Goal: Find specific page/section: Find specific page/section

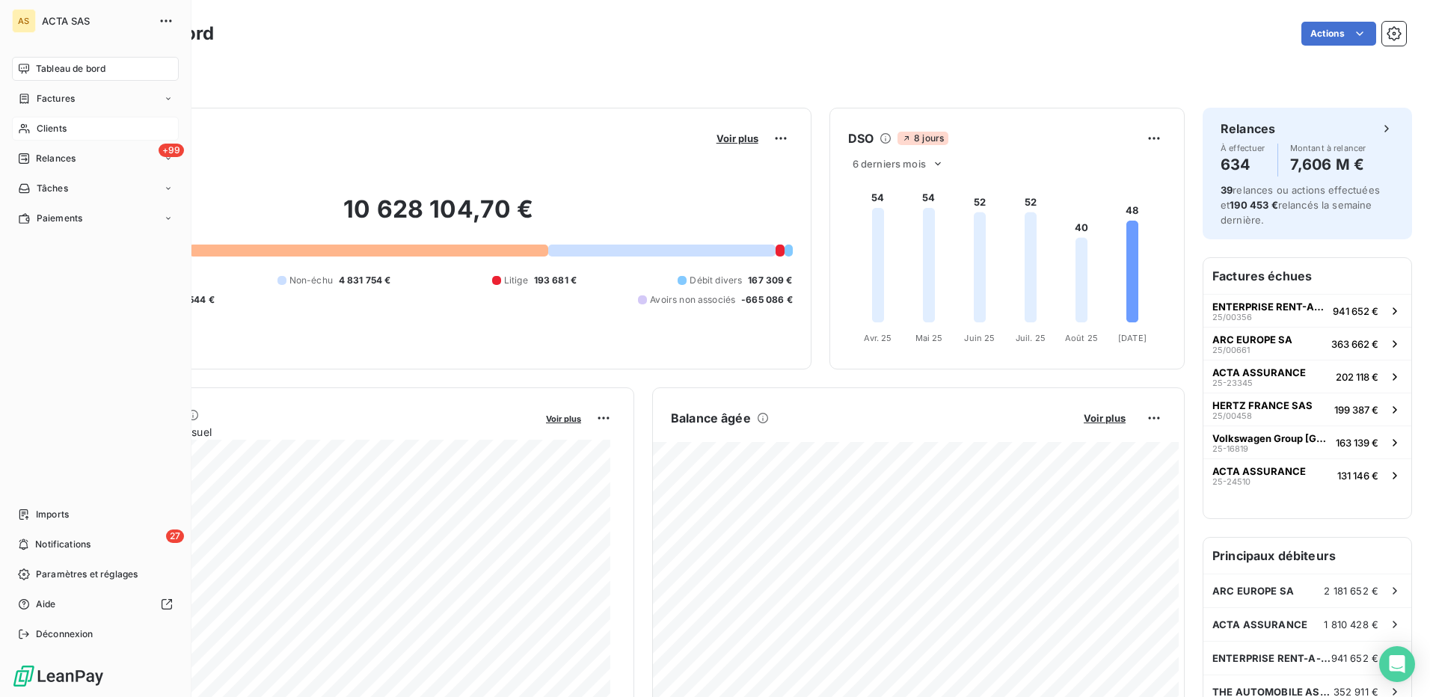
click at [55, 126] on span "Clients" at bounding box center [52, 128] width 30 height 13
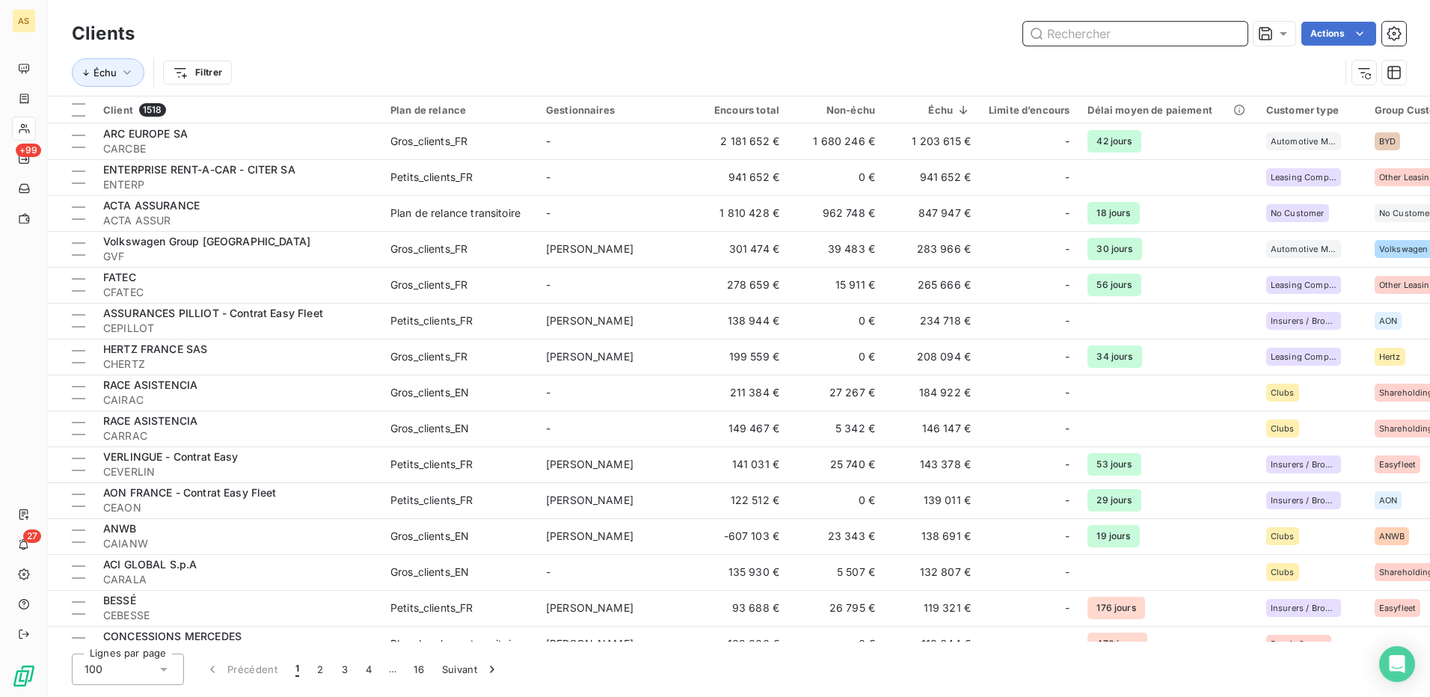
click at [1058, 31] on input "text" at bounding box center [1135, 34] width 224 height 24
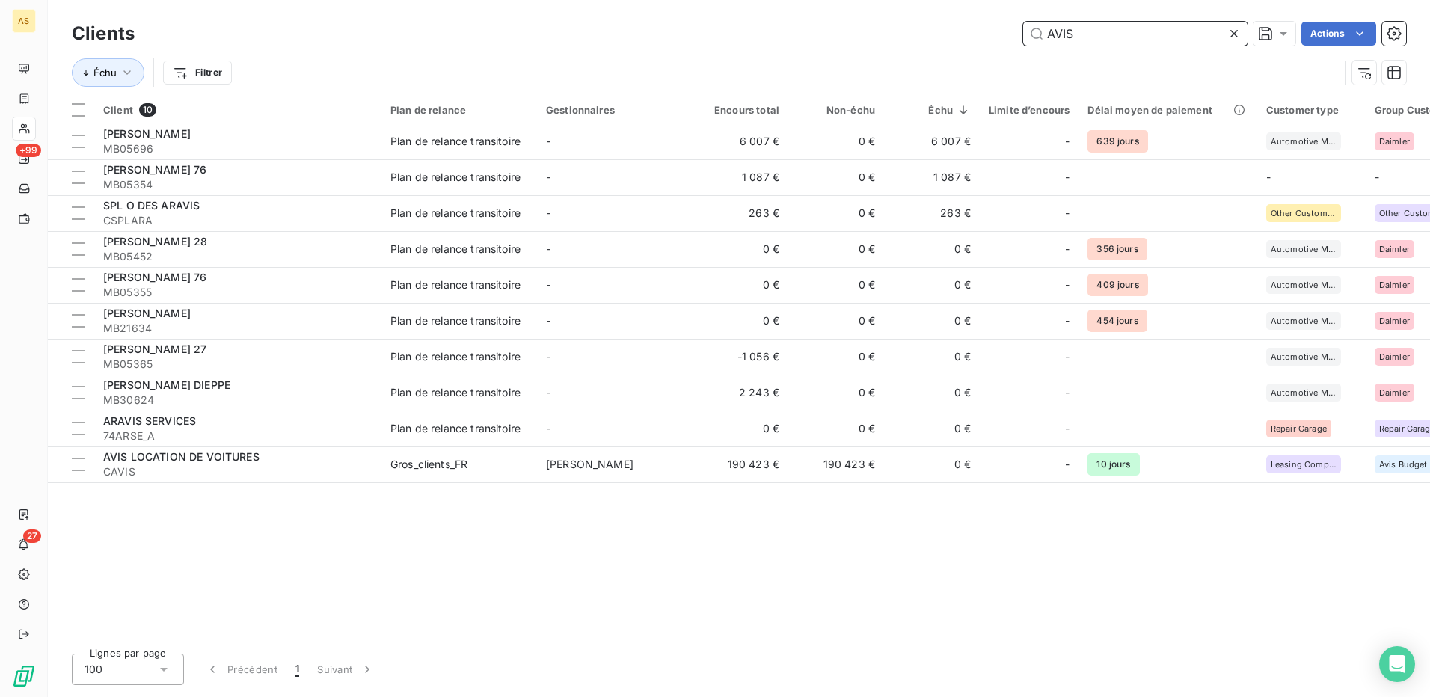
drag, startPoint x: 1079, startPoint y: 31, endPoint x: 1044, endPoint y: 33, distance: 35.2
click at [1044, 33] on input "AVIS" at bounding box center [1135, 34] width 224 height 24
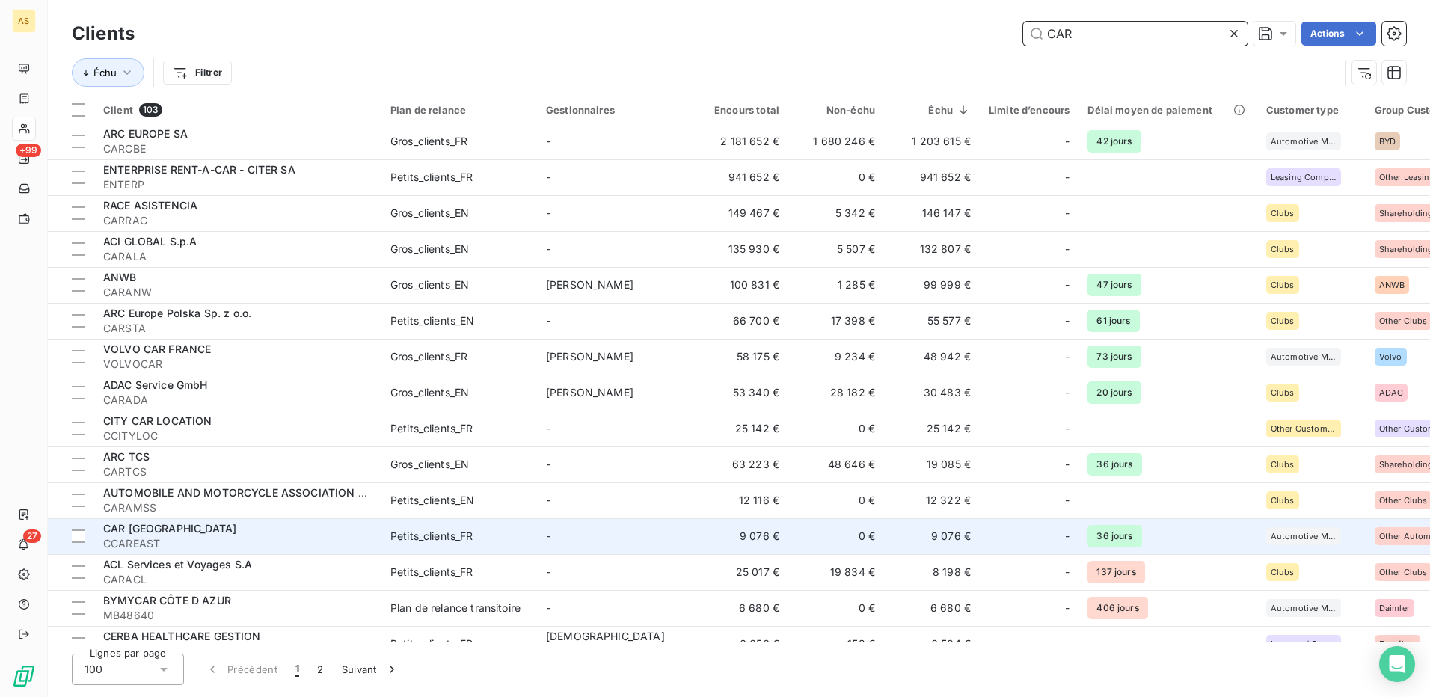
type input "CAR"
click at [478, 542] on span "Petits_clients_FR" at bounding box center [459, 536] width 138 height 15
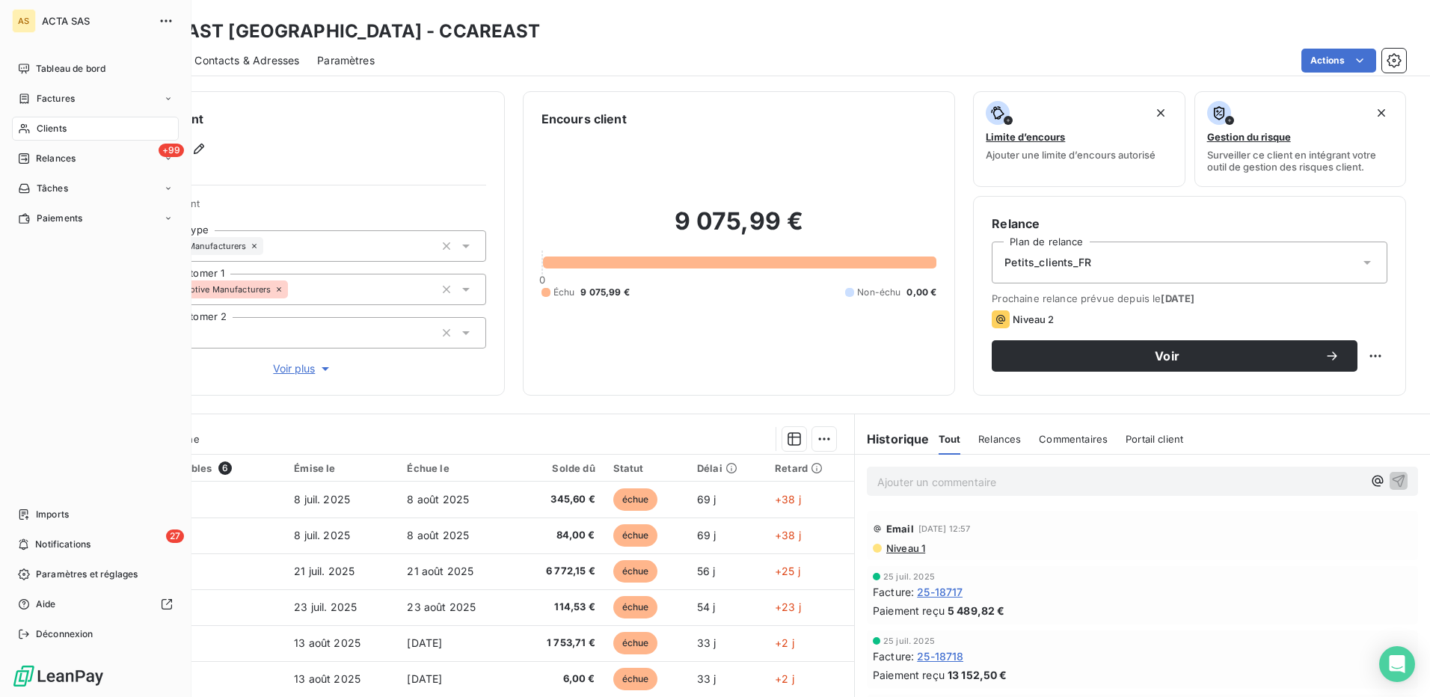
click at [40, 128] on span "Clients" at bounding box center [52, 128] width 30 height 13
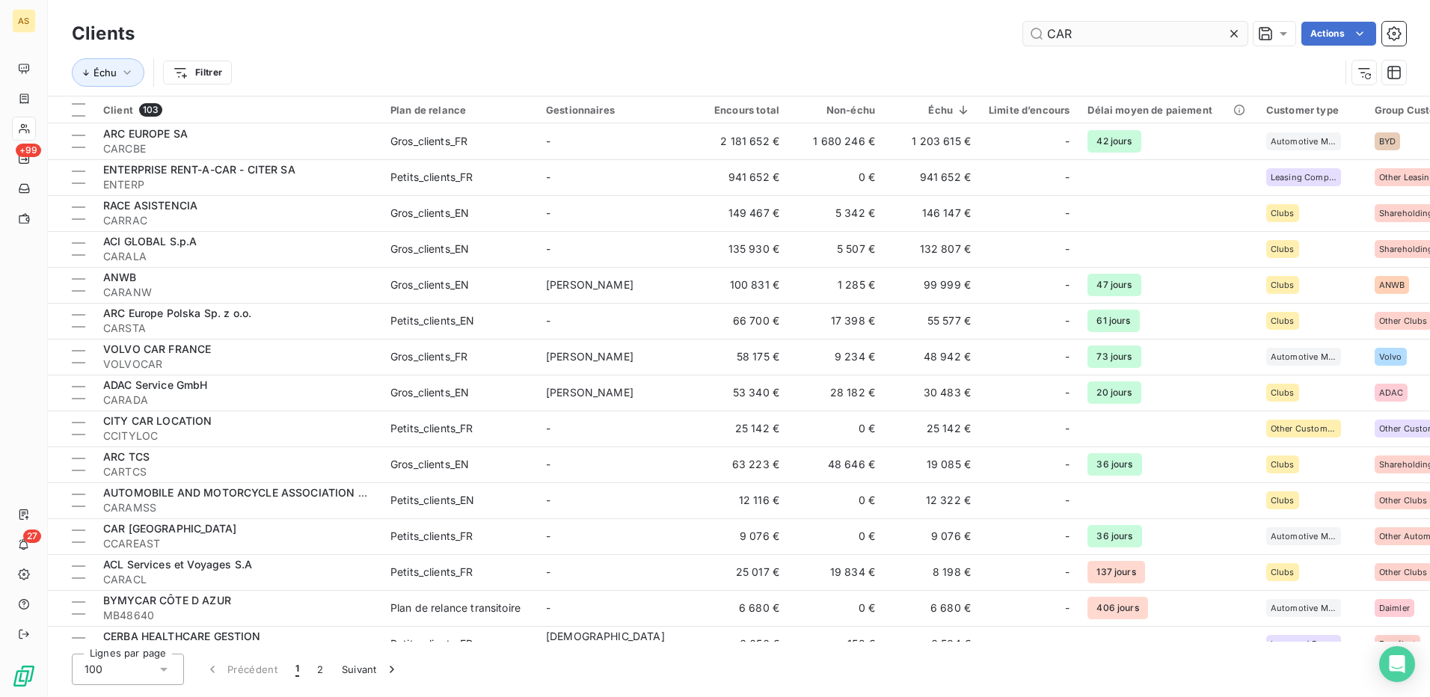
drag, startPoint x: 1085, startPoint y: 33, endPoint x: 1042, endPoint y: 32, distance: 42.6
click at [1042, 32] on input "CAR" at bounding box center [1135, 34] width 224 height 24
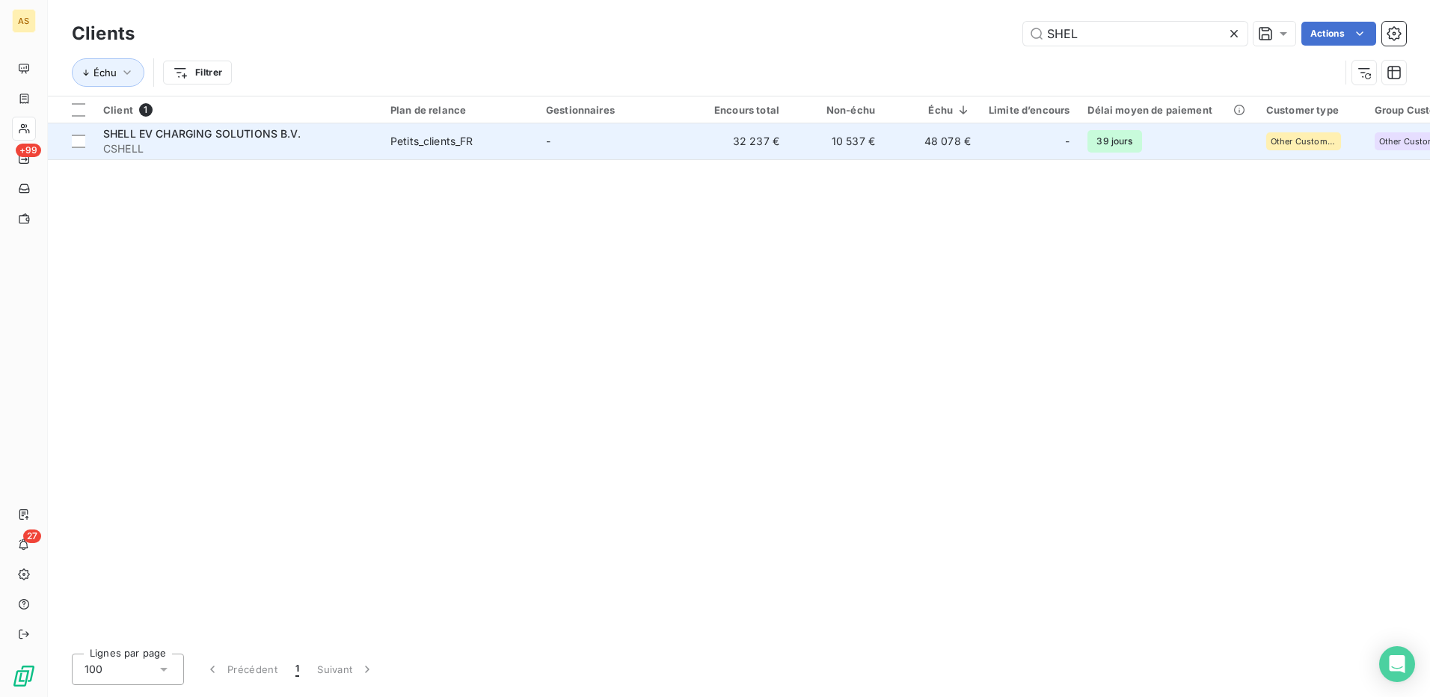
type input "SHEL"
click at [461, 140] on div "Petits_clients_FR" at bounding box center [431, 141] width 83 height 15
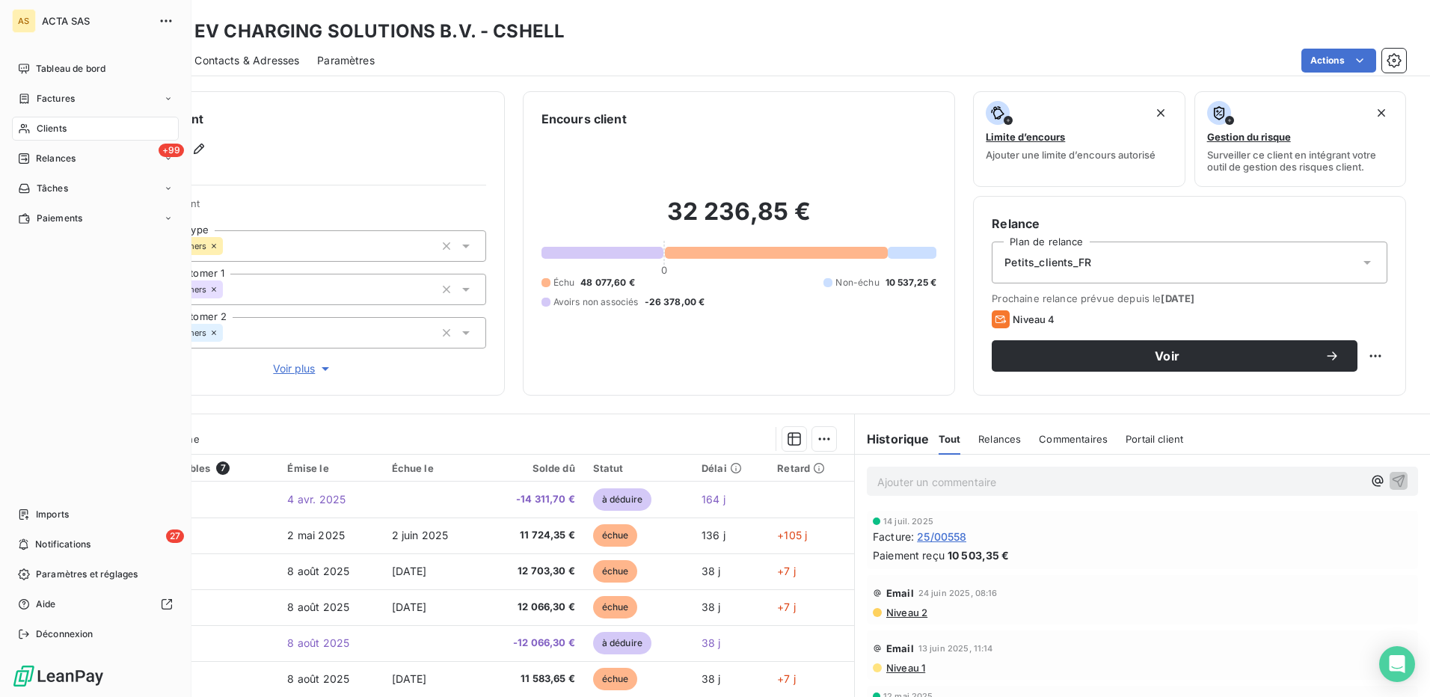
click at [52, 129] on span "Clients" at bounding box center [52, 128] width 30 height 13
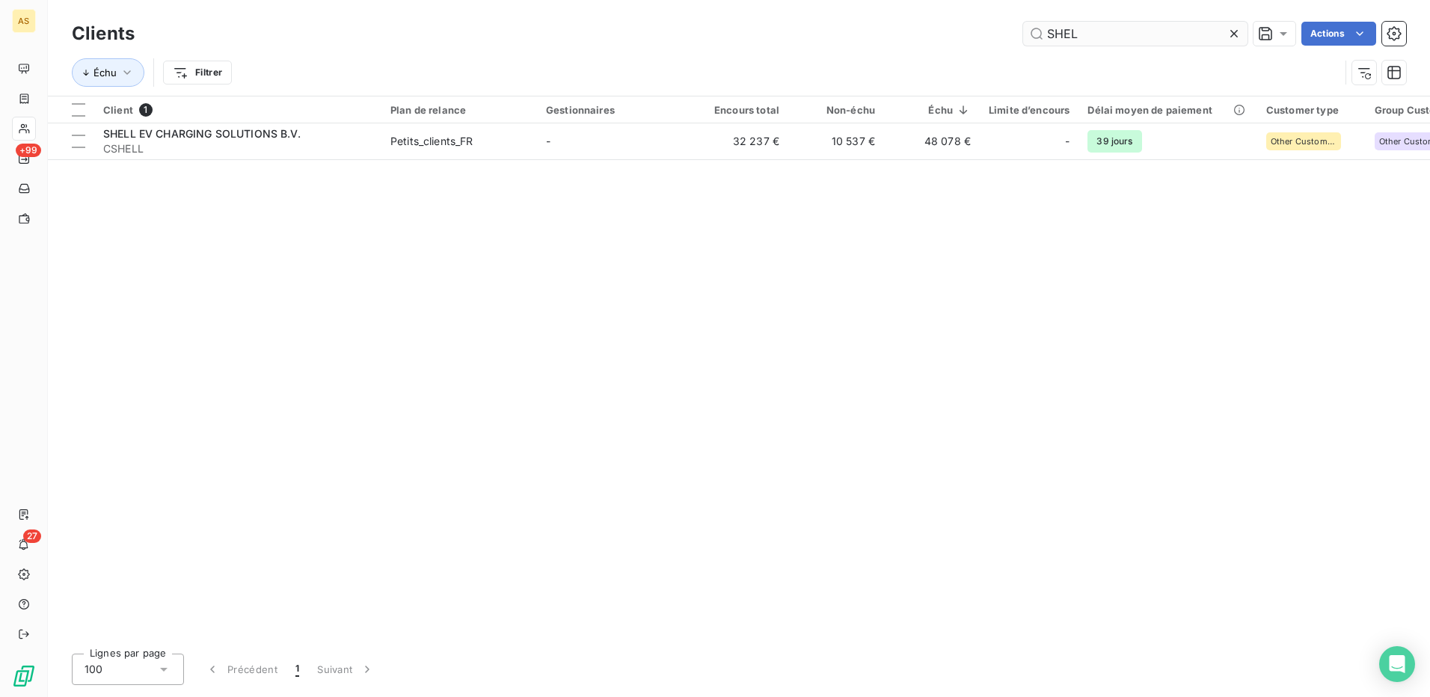
drag, startPoint x: 1085, startPoint y: 34, endPoint x: 1040, endPoint y: 34, distance: 44.1
click at [1040, 34] on input "SHEL" at bounding box center [1135, 34] width 224 height 24
type input "KIA"
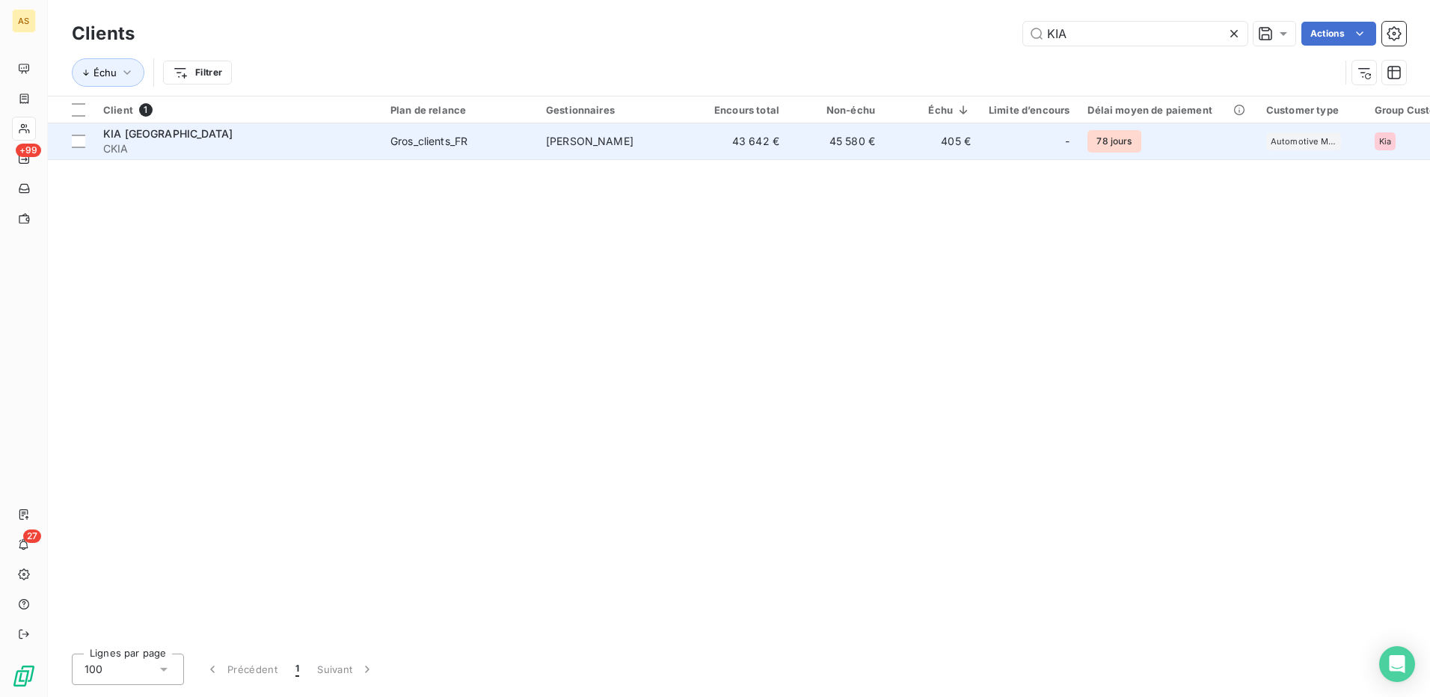
click at [562, 133] on td "[PERSON_NAME]" at bounding box center [615, 141] width 156 height 36
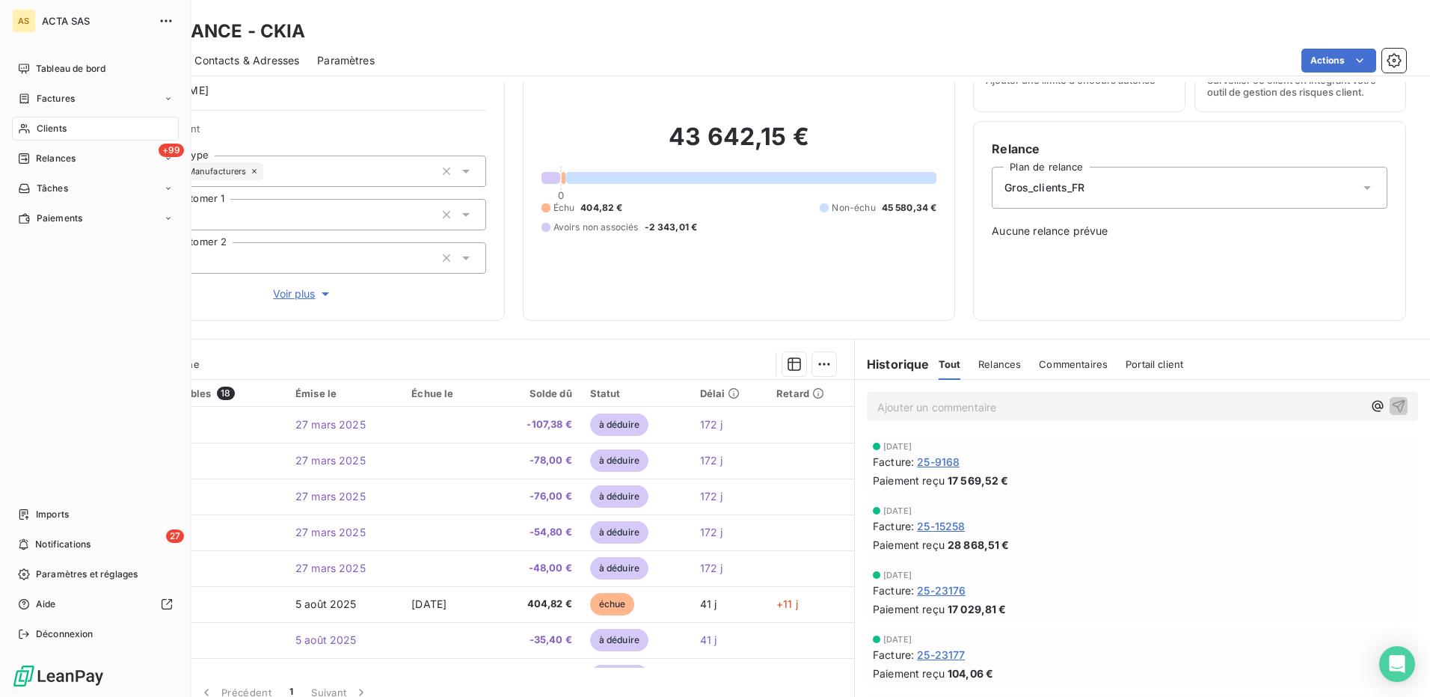
click at [55, 126] on span "Clients" at bounding box center [52, 128] width 30 height 13
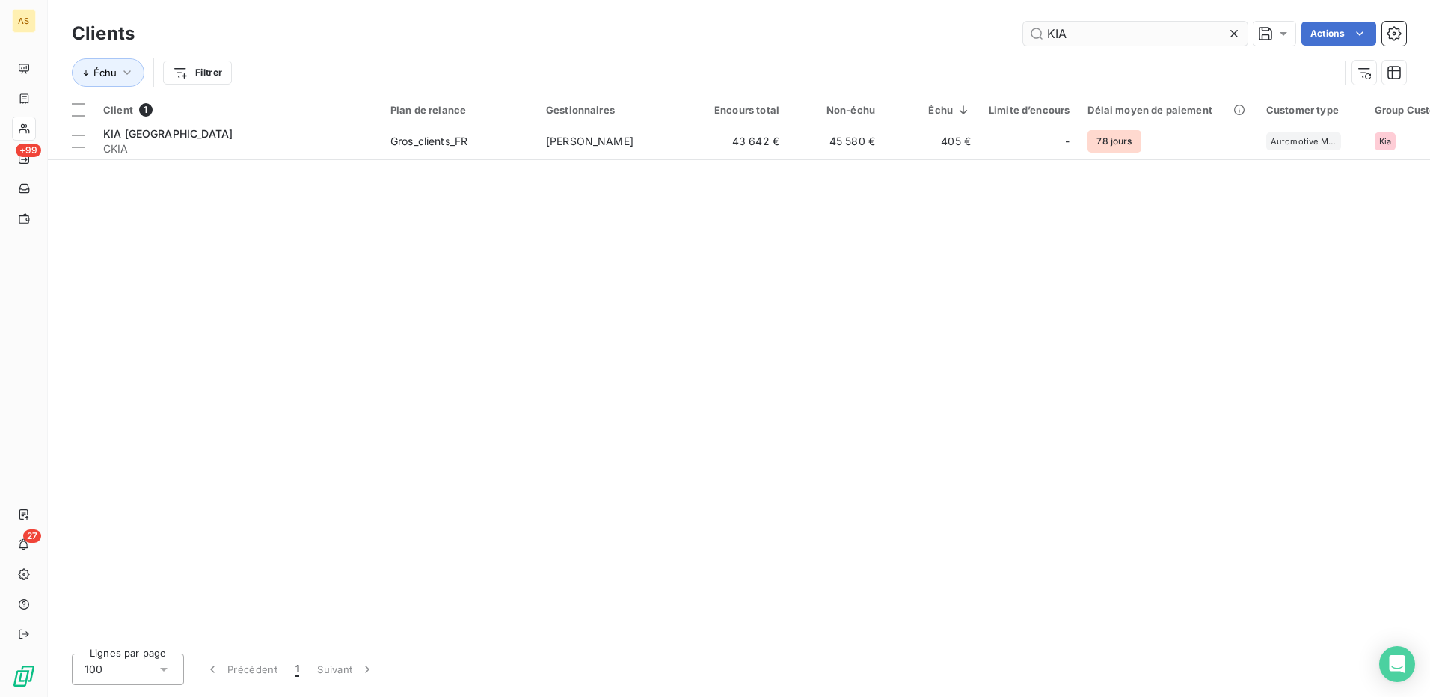
drag, startPoint x: 1082, startPoint y: 30, endPoint x: 1028, endPoint y: 35, distance: 53.4
click at [1028, 35] on input "KIA" at bounding box center [1135, 34] width 224 height 24
drag, startPoint x: 1085, startPoint y: 31, endPoint x: 1047, endPoint y: 25, distance: 38.6
click at [1047, 25] on input "ADD" at bounding box center [1135, 34] width 224 height 24
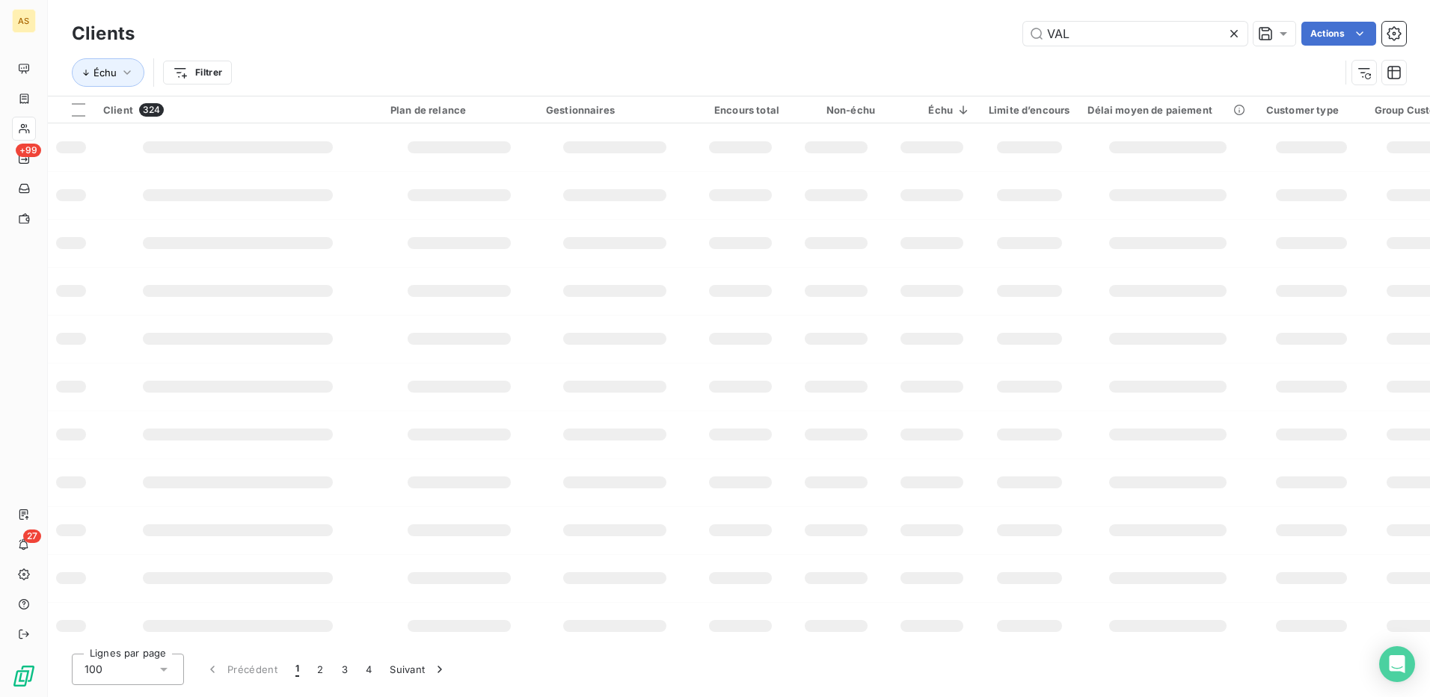
type input "VALU"
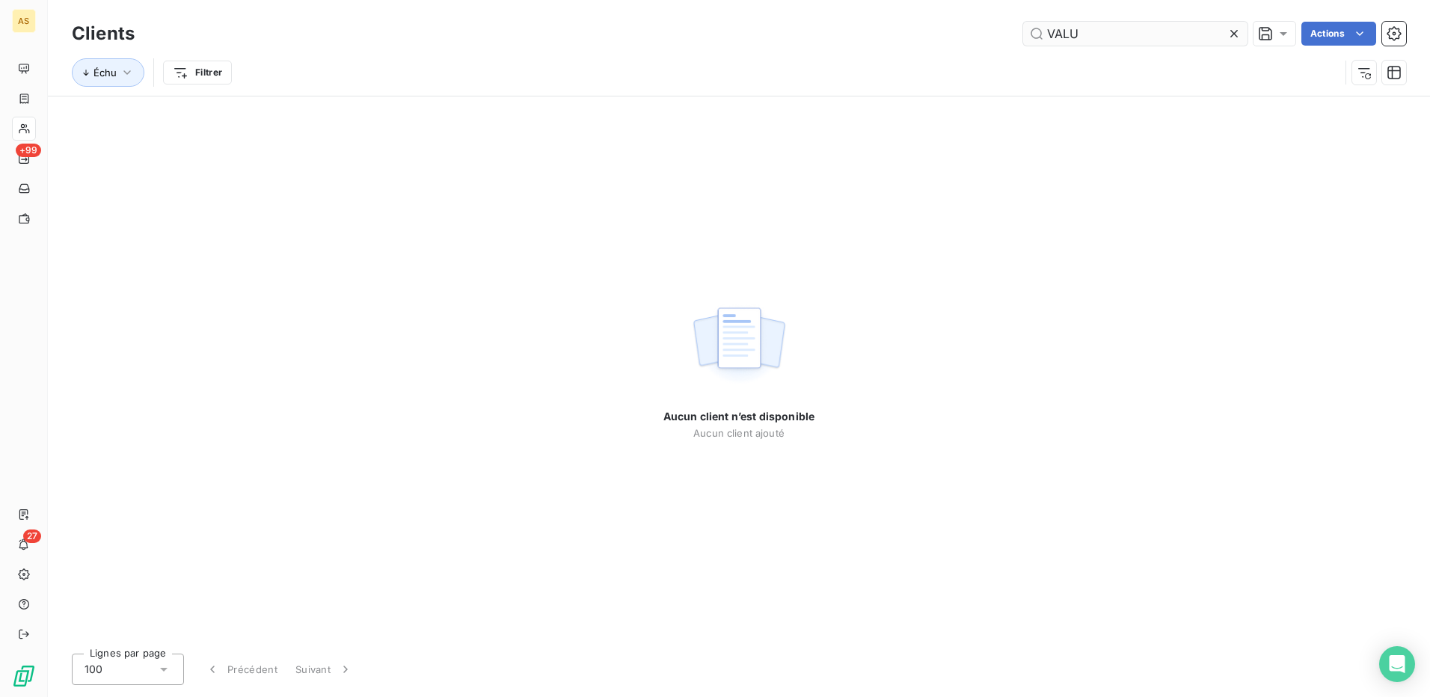
drag, startPoint x: 1077, startPoint y: 30, endPoint x: 1047, endPoint y: 28, distance: 30.0
click at [1047, 28] on input "VALU" at bounding box center [1135, 34] width 224 height 24
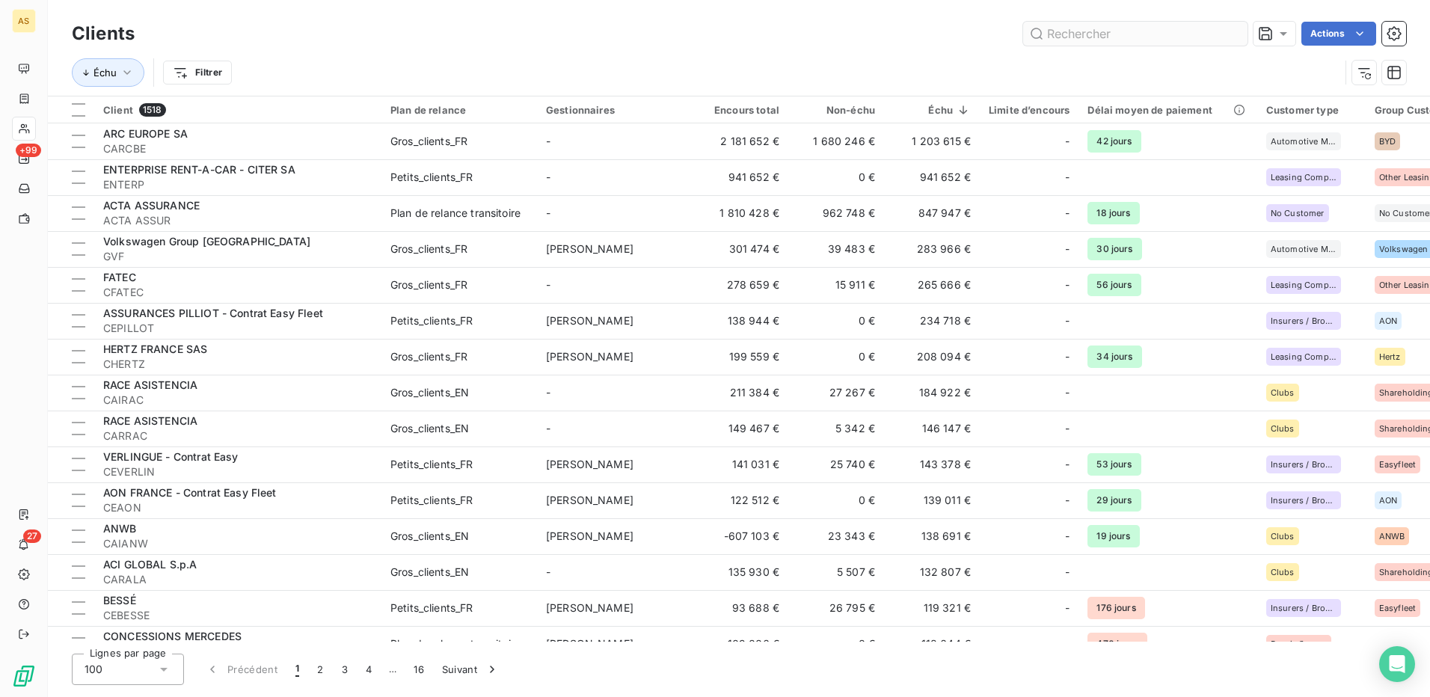
click at [1041, 34] on input "text" at bounding box center [1135, 34] width 224 height 24
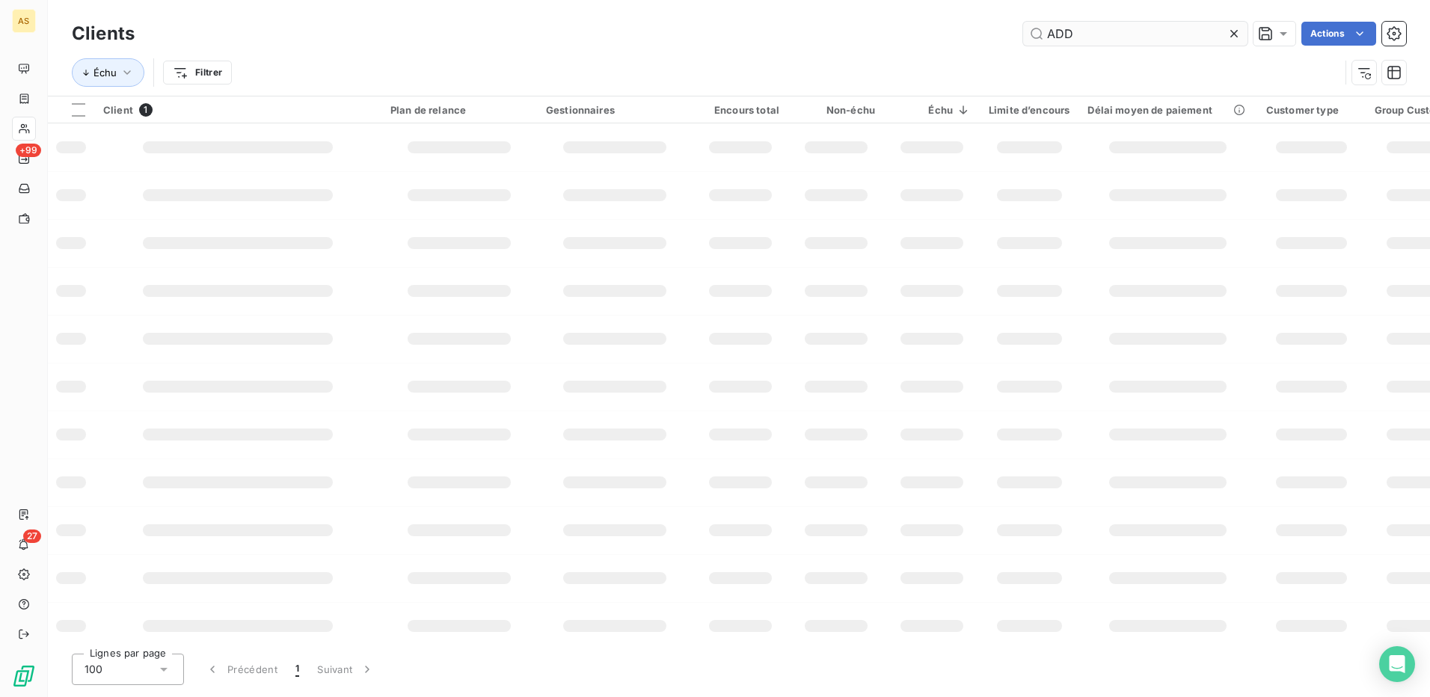
type input "ADD V"
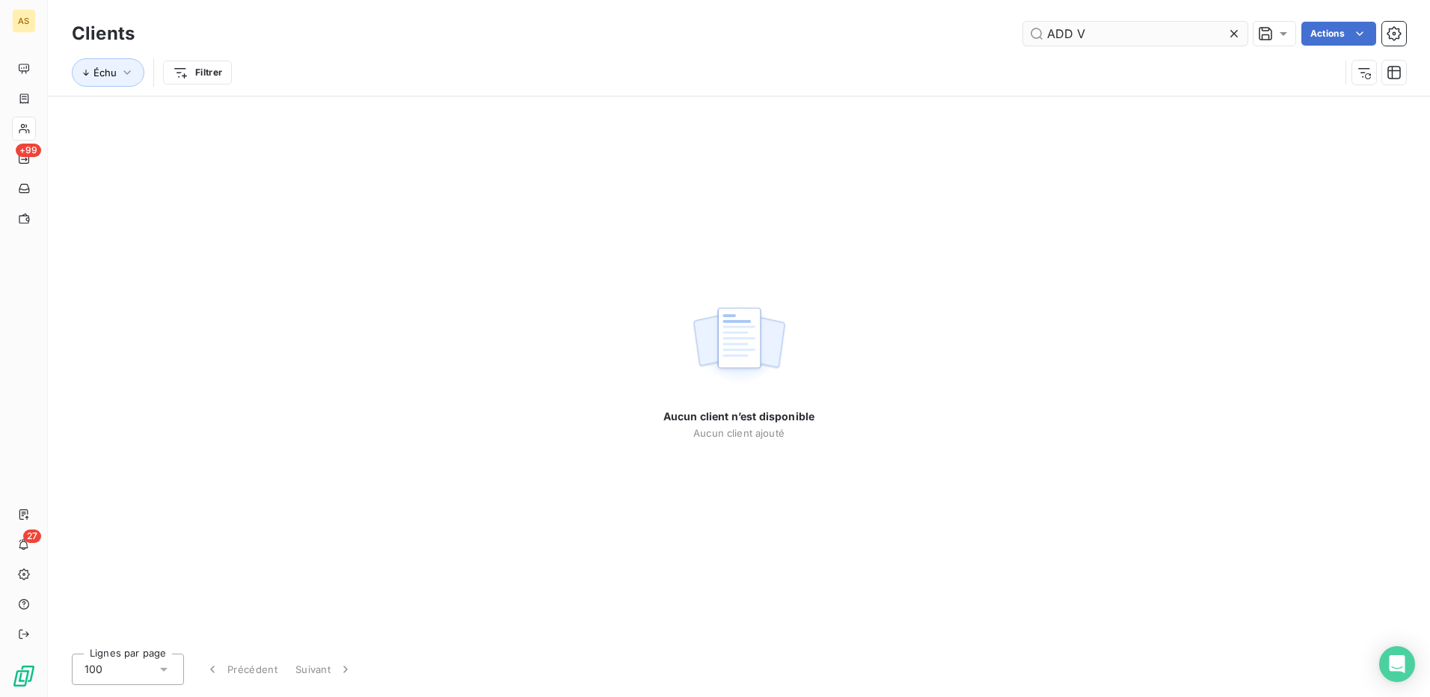
drag, startPoint x: 1083, startPoint y: 35, endPoint x: 1028, endPoint y: 35, distance: 54.6
click at [1028, 35] on input "ADD V" at bounding box center [1135, 34] width 224 height 24
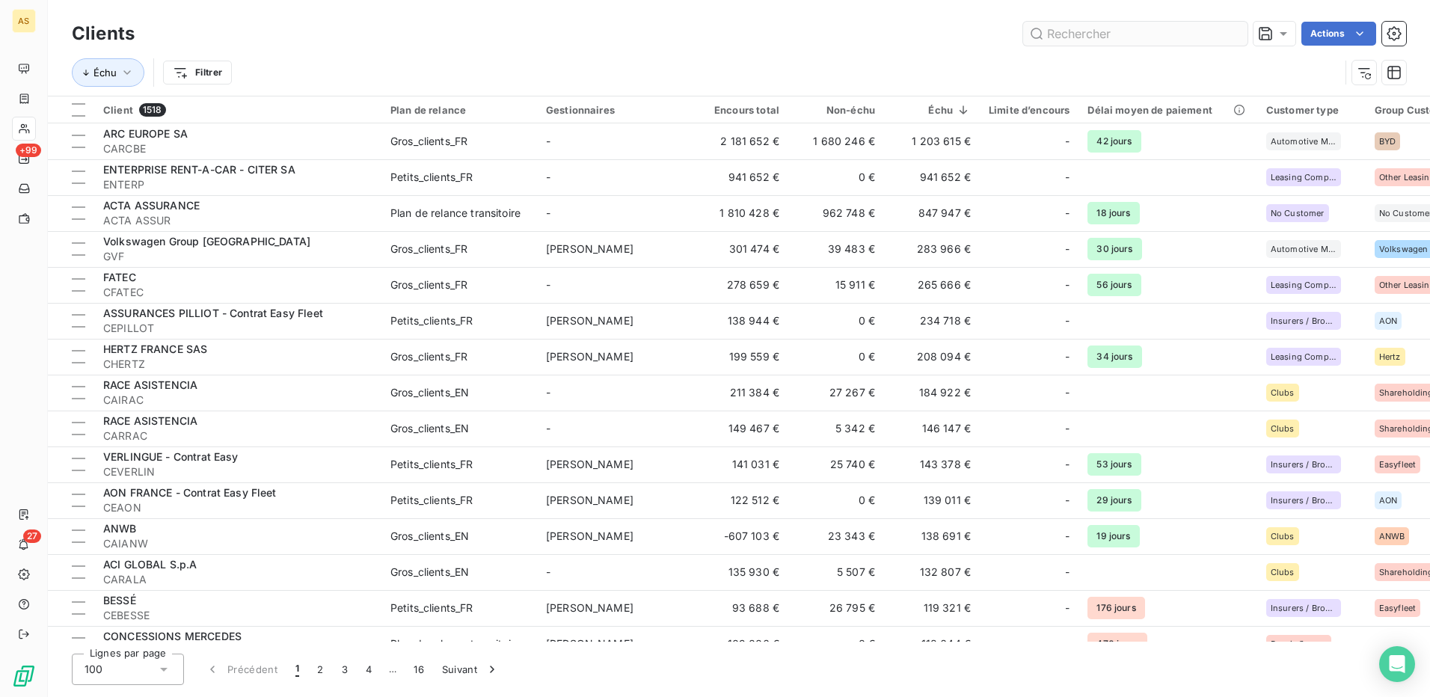
drag, startPoint x: 1042, startPoint y: 34, endPoint x: 1049, endPoint y: 31, distance: 8.1
click at [1047, 31] on input "text" at bounding box center [1135, 34] width 224 height 24
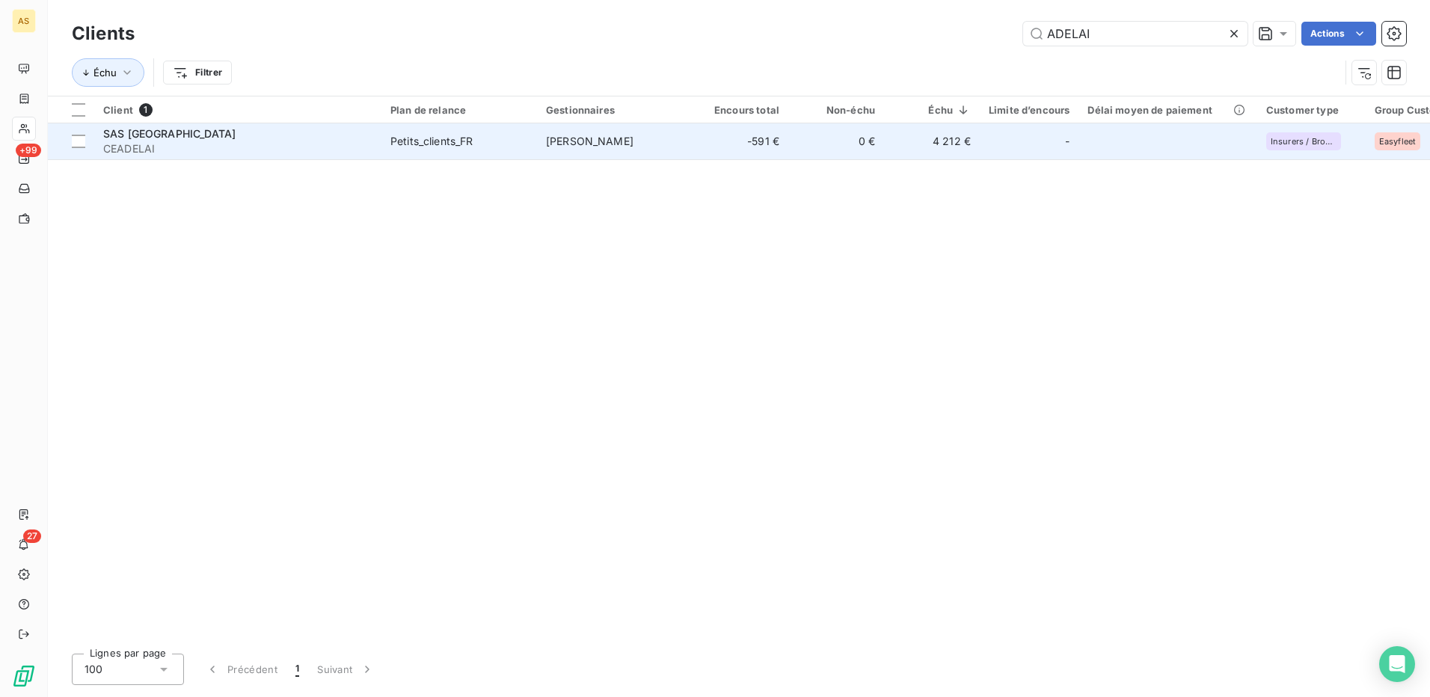
type input "ADELAI"
click at [571, 147] on span "[PERSON_NAME]" at bounding box center [590, 141] width 88 height 13
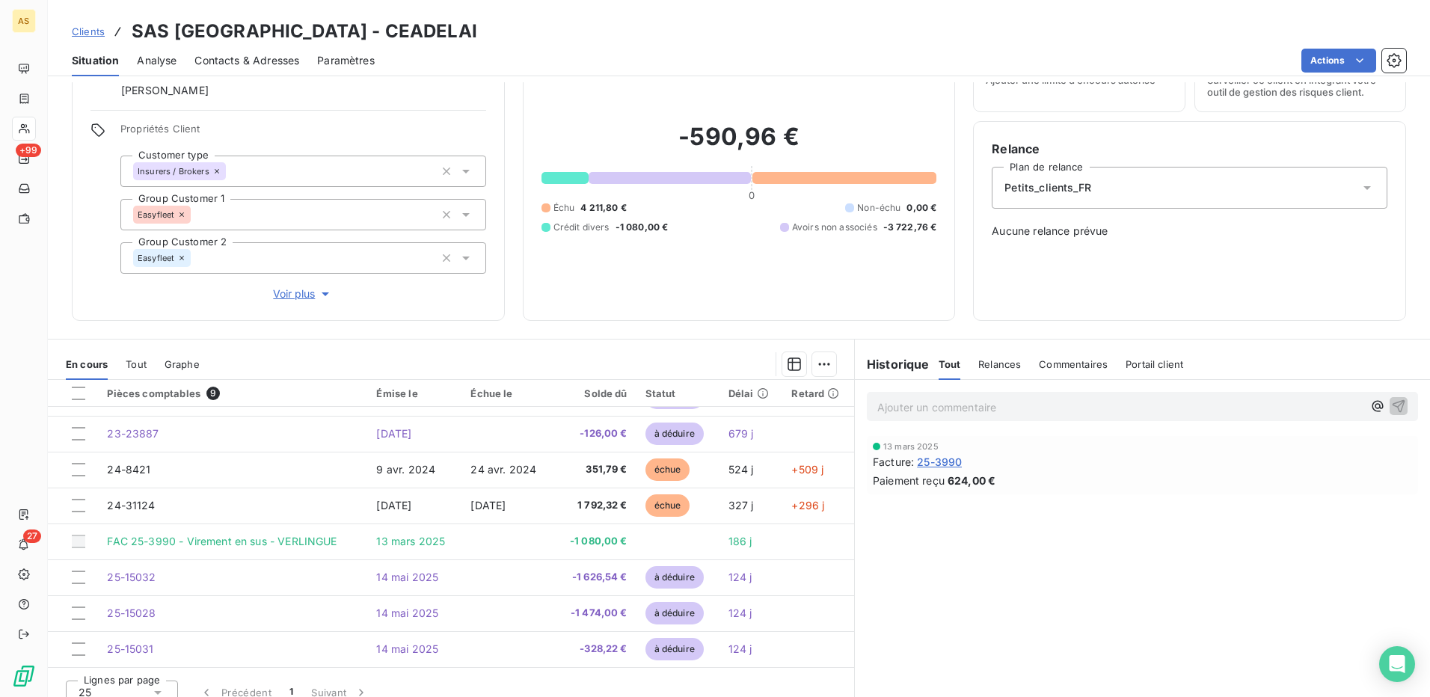
scroll to position [91, 0]
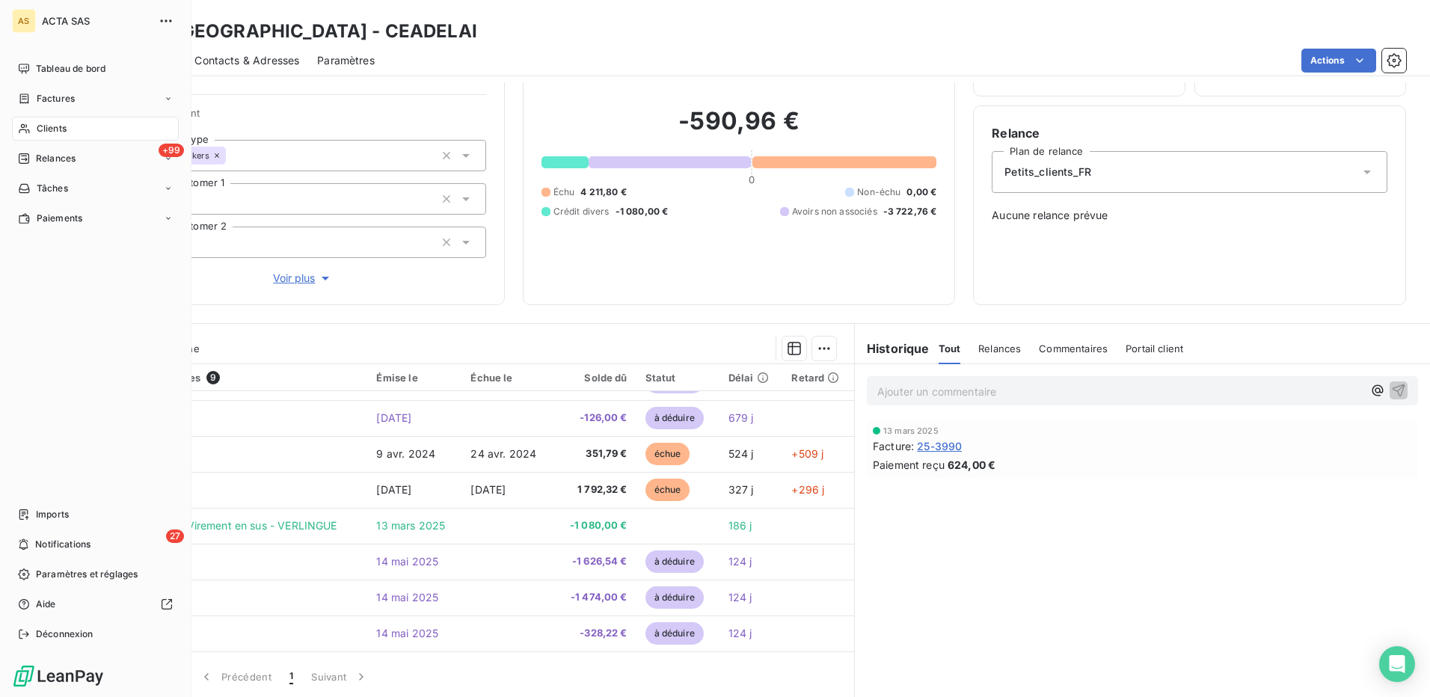
click at [53, 126] on span "Clients" at bounding box center [52, 128] width 30 height 13
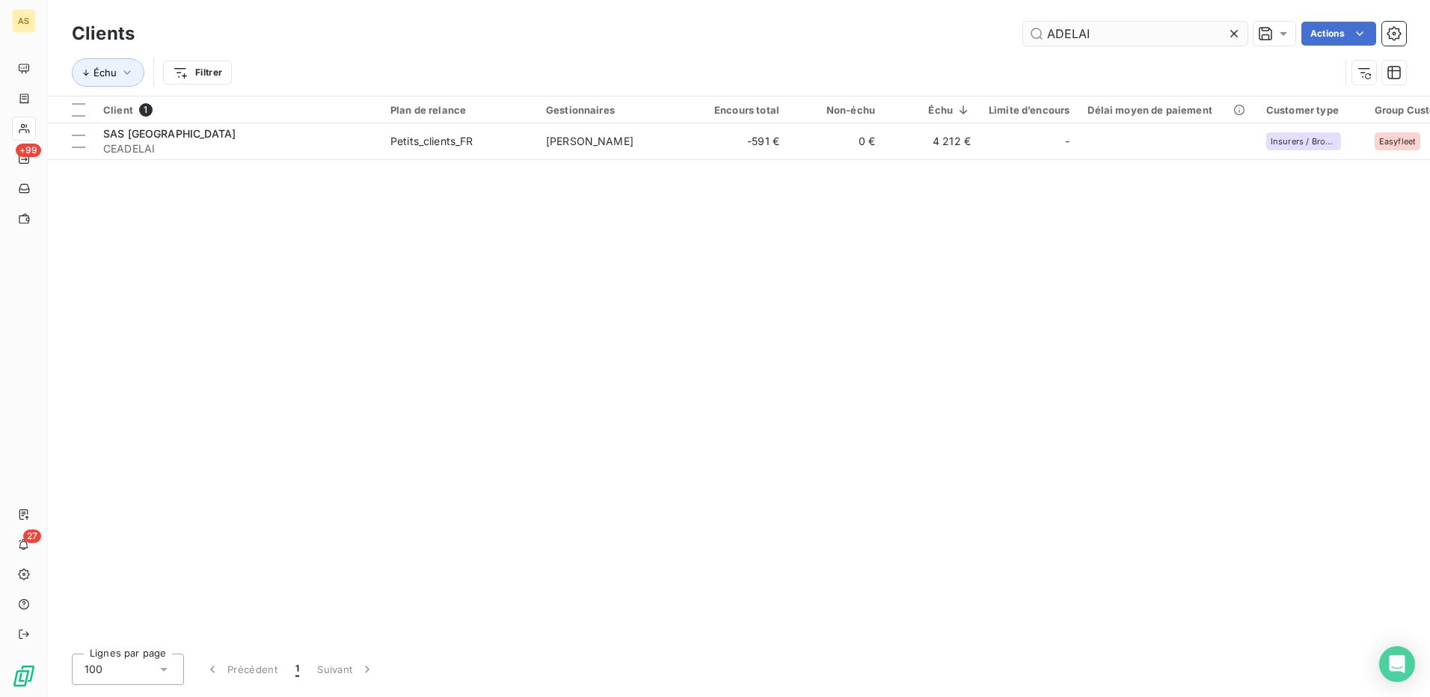
drag, startPoint x: 1095, startPoint y: 31, endPoint x: 1036, endPoint y: 41, distance: 60.0
click at [1036, 41] on input "ADELAI" at bounding box center [1135, 34] width 224 height 24
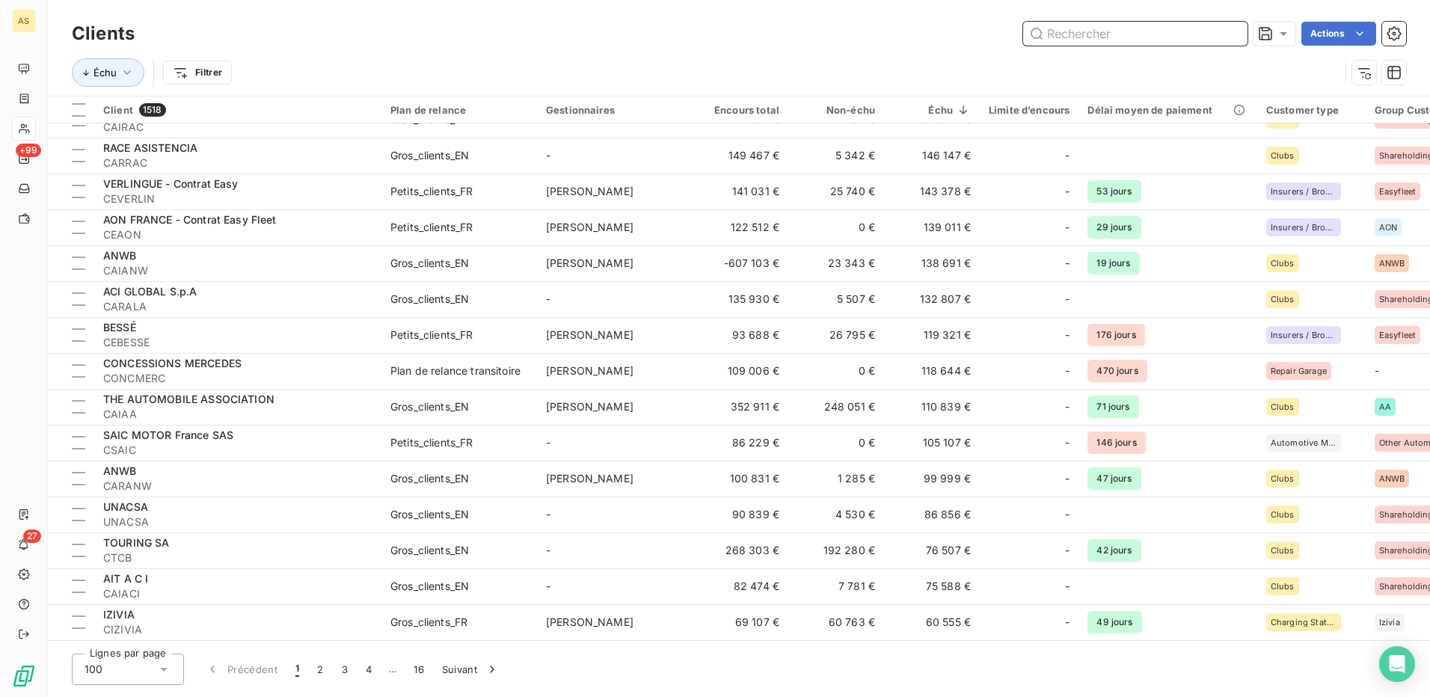
scroll to position [236, 0]
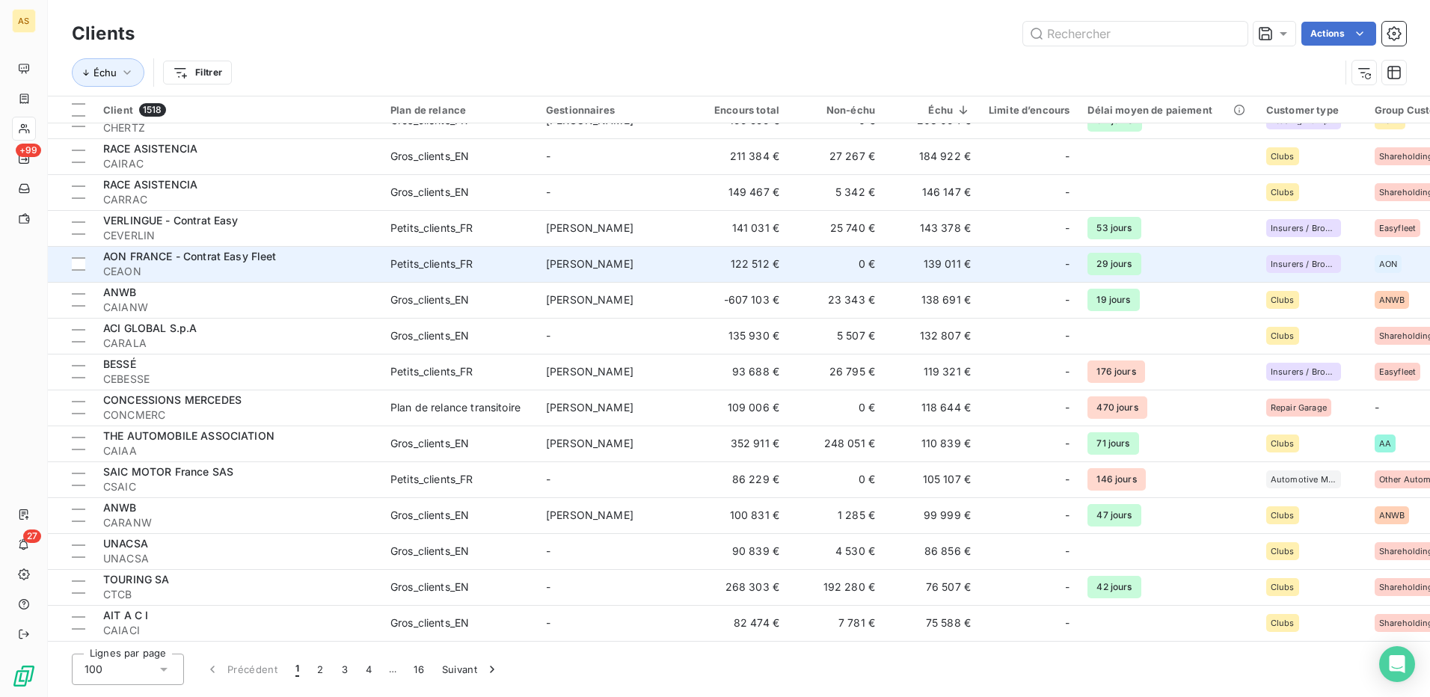
click at [440, 260] on div "Petits_clients_FR" at bounding box center [431, 264] width 83 height 15
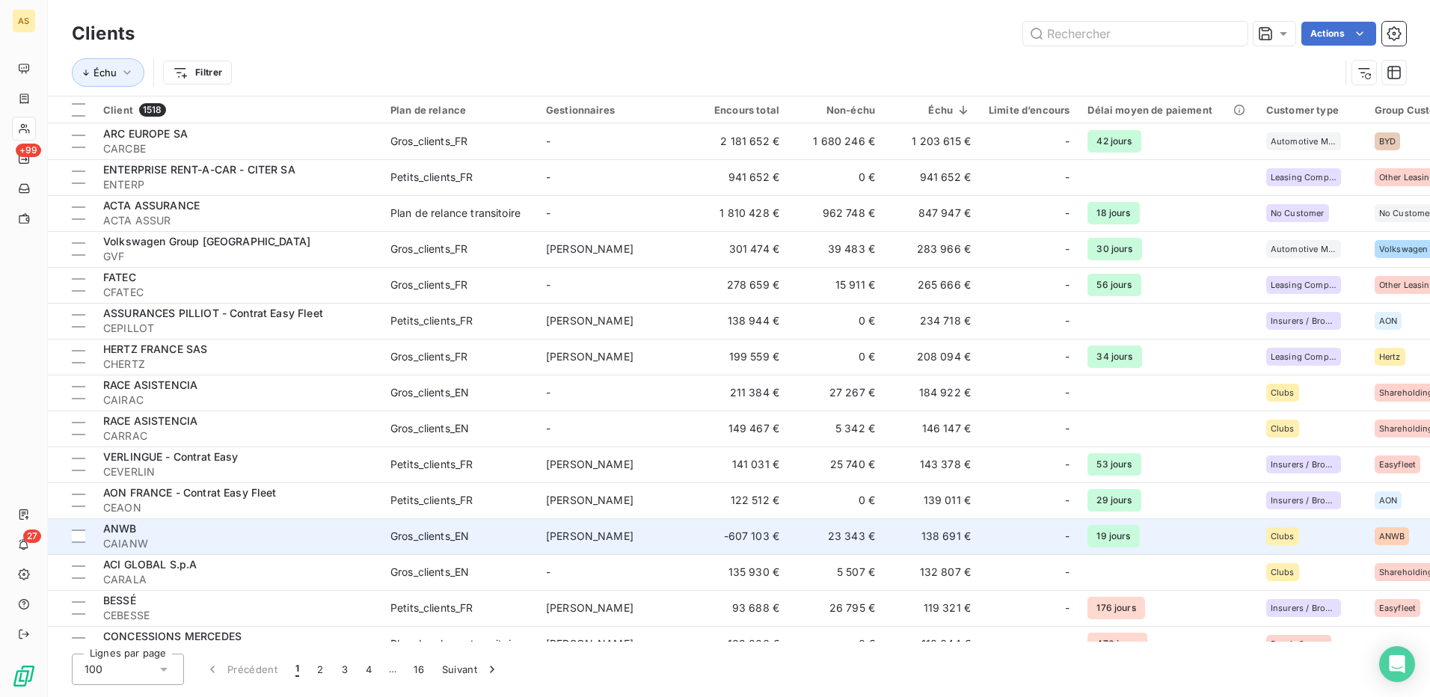
click at [375, 549] on td "ANWB CAIANW" at bounding box center [237, 536] width 287 height 36
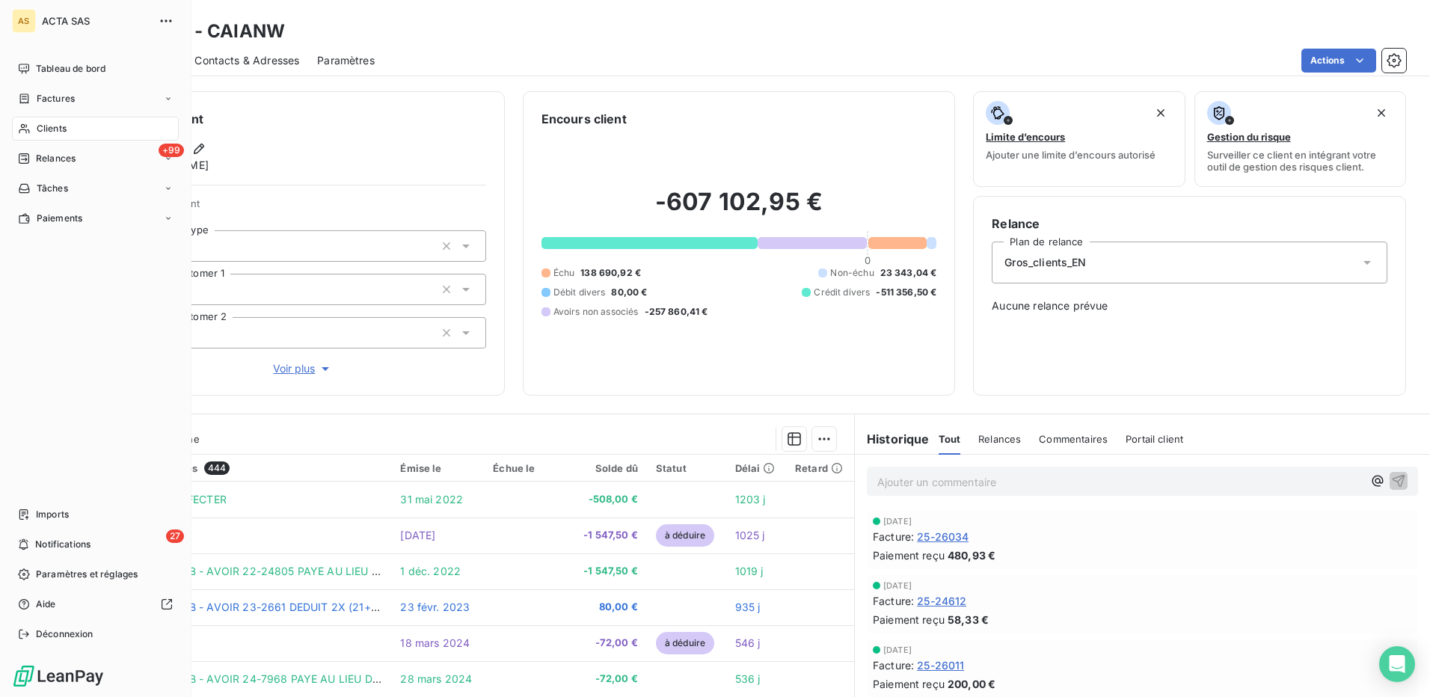
click at [51, 129] on span "Clients" at bounding box center [52, 128] width 30 height 13
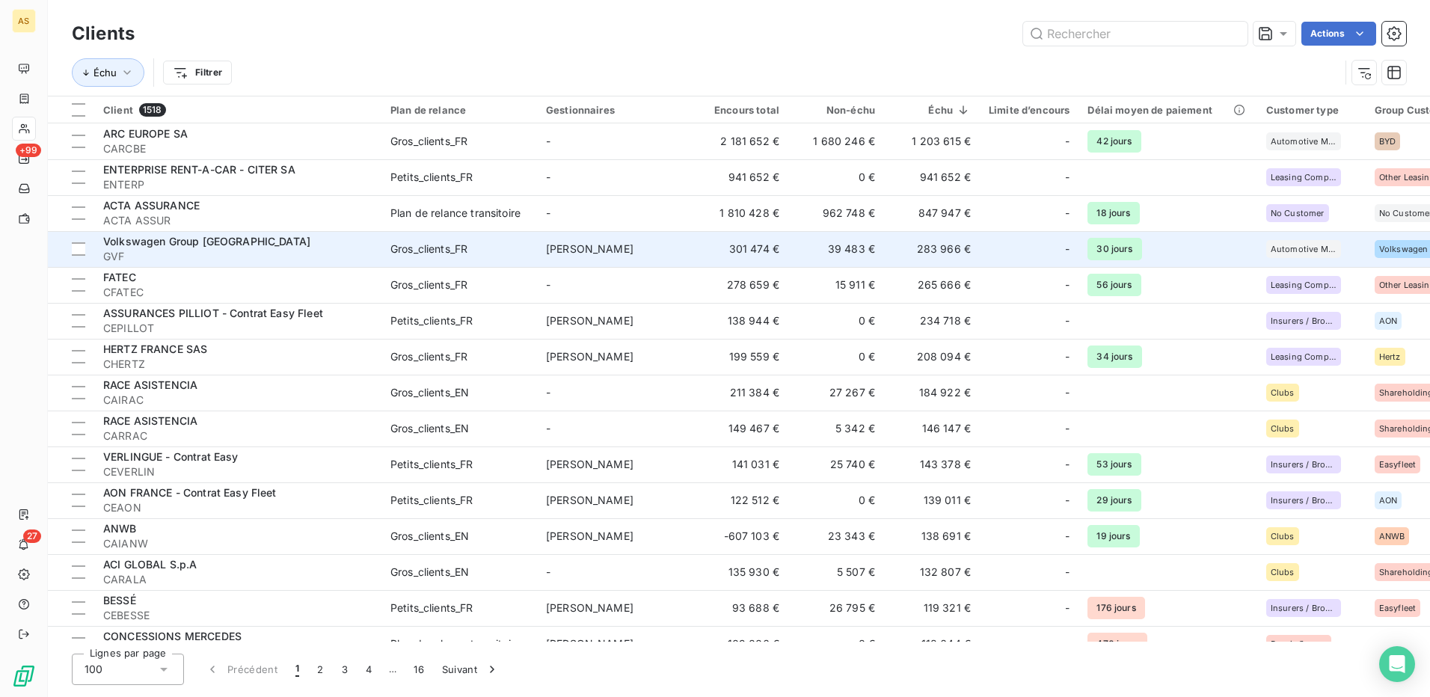
click at [567, 258] on td "[PERSON_NAME]" at bounding box center [615, 249] width 156 height 36
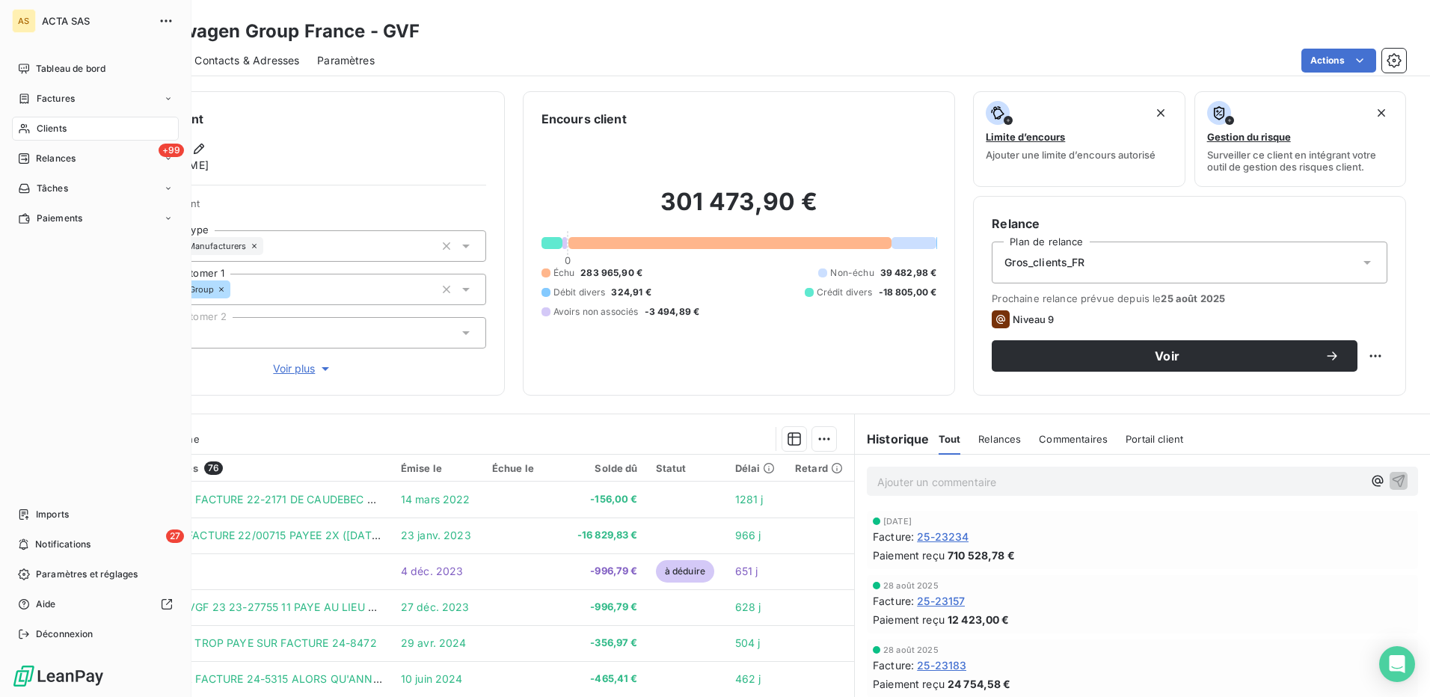
click at [49, 126] on span "Clients" at bounding box center [52, 128] width 30 height 13
